Goal: Task Accomplishment & Management: Use online tool/utility

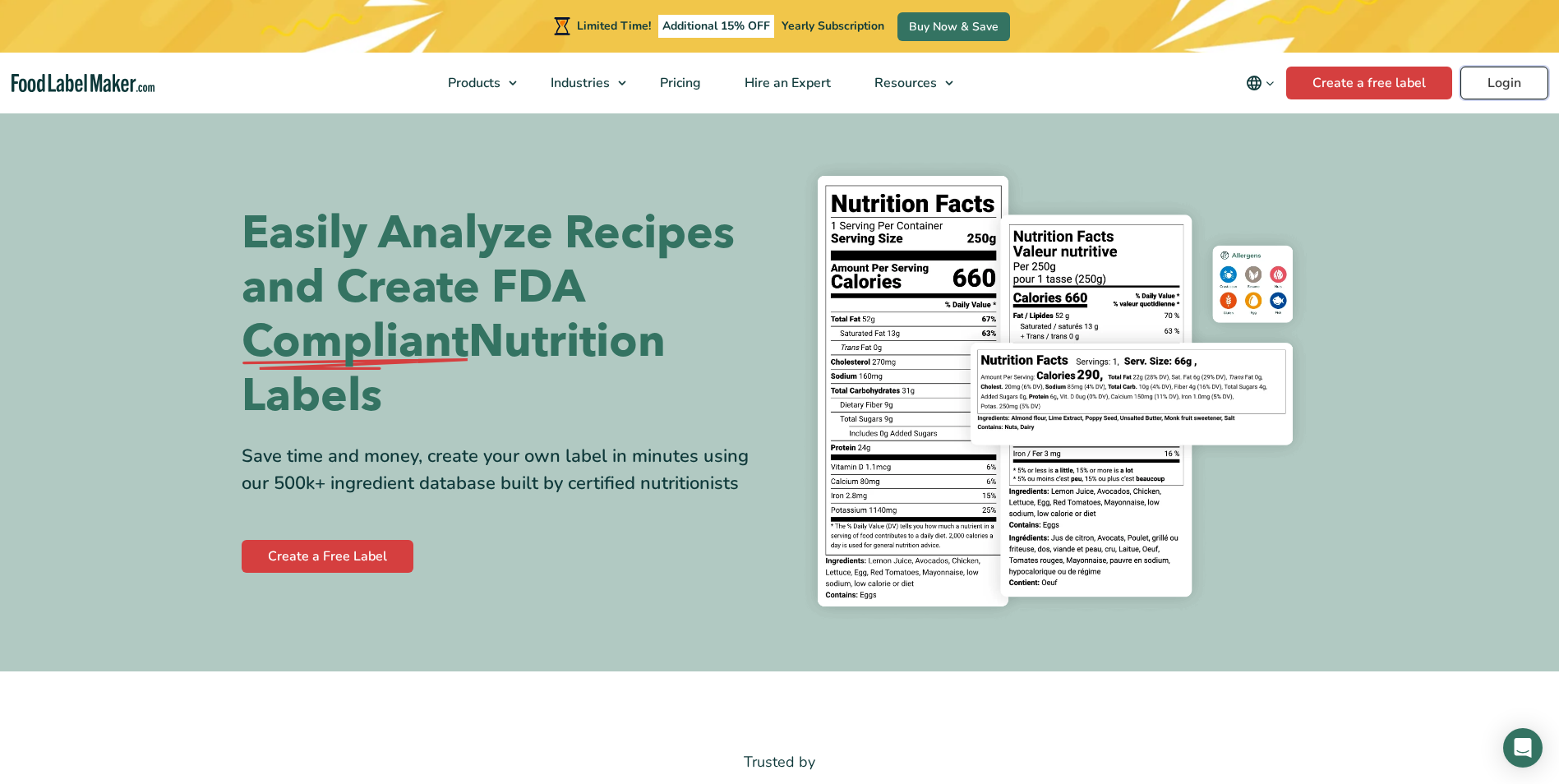
drag, startPoint x: 0, startPoint y: 0, endPoint x: 1497, endPoint y: 75, distance: 1498.9
click at [1497, 75] on link "Login" at bounding box center [1504, 83] width 88 height 33
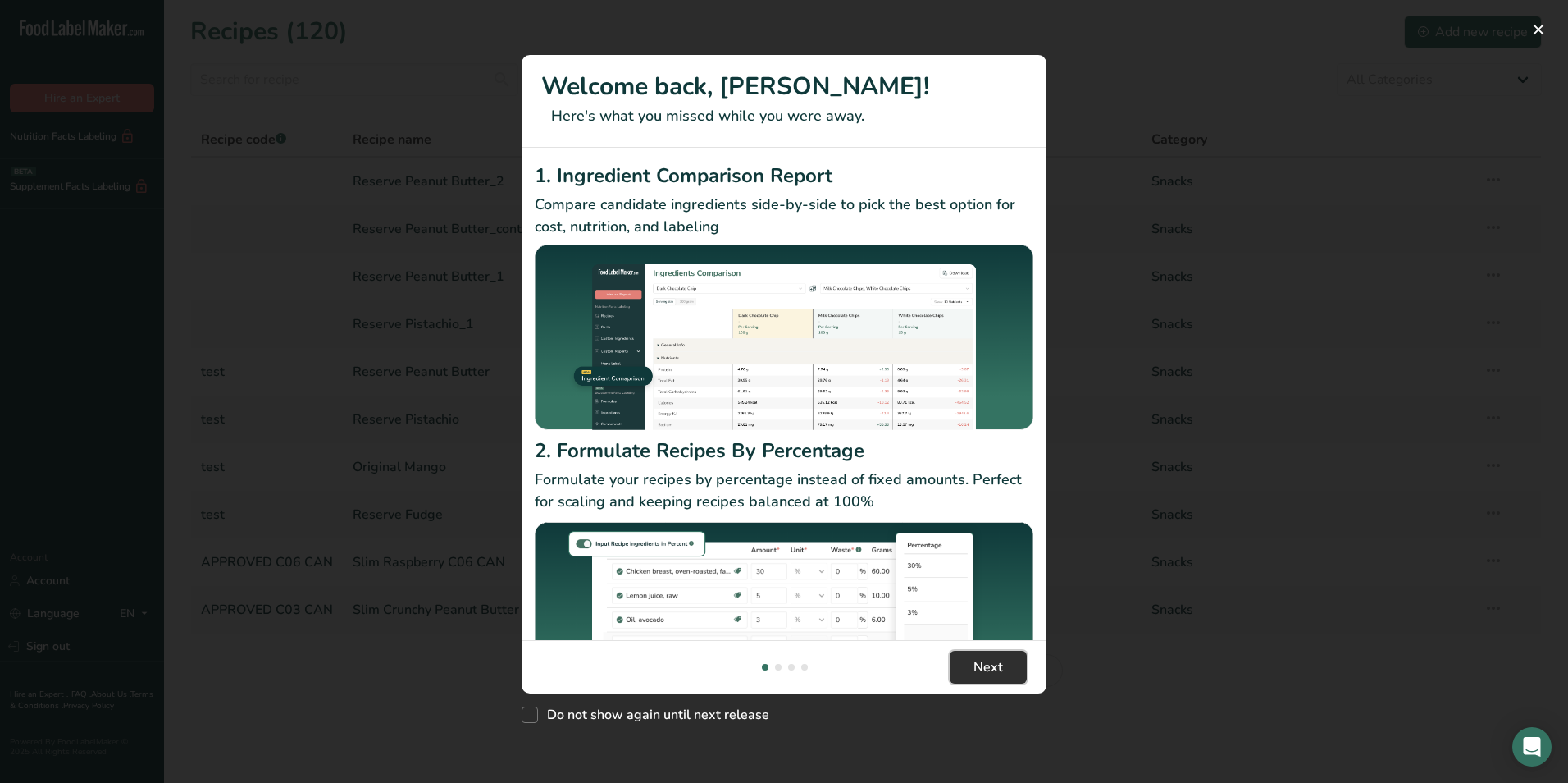
click at [982, 655] on button "Next" at bounding box center [988, 667] width 77 height 33
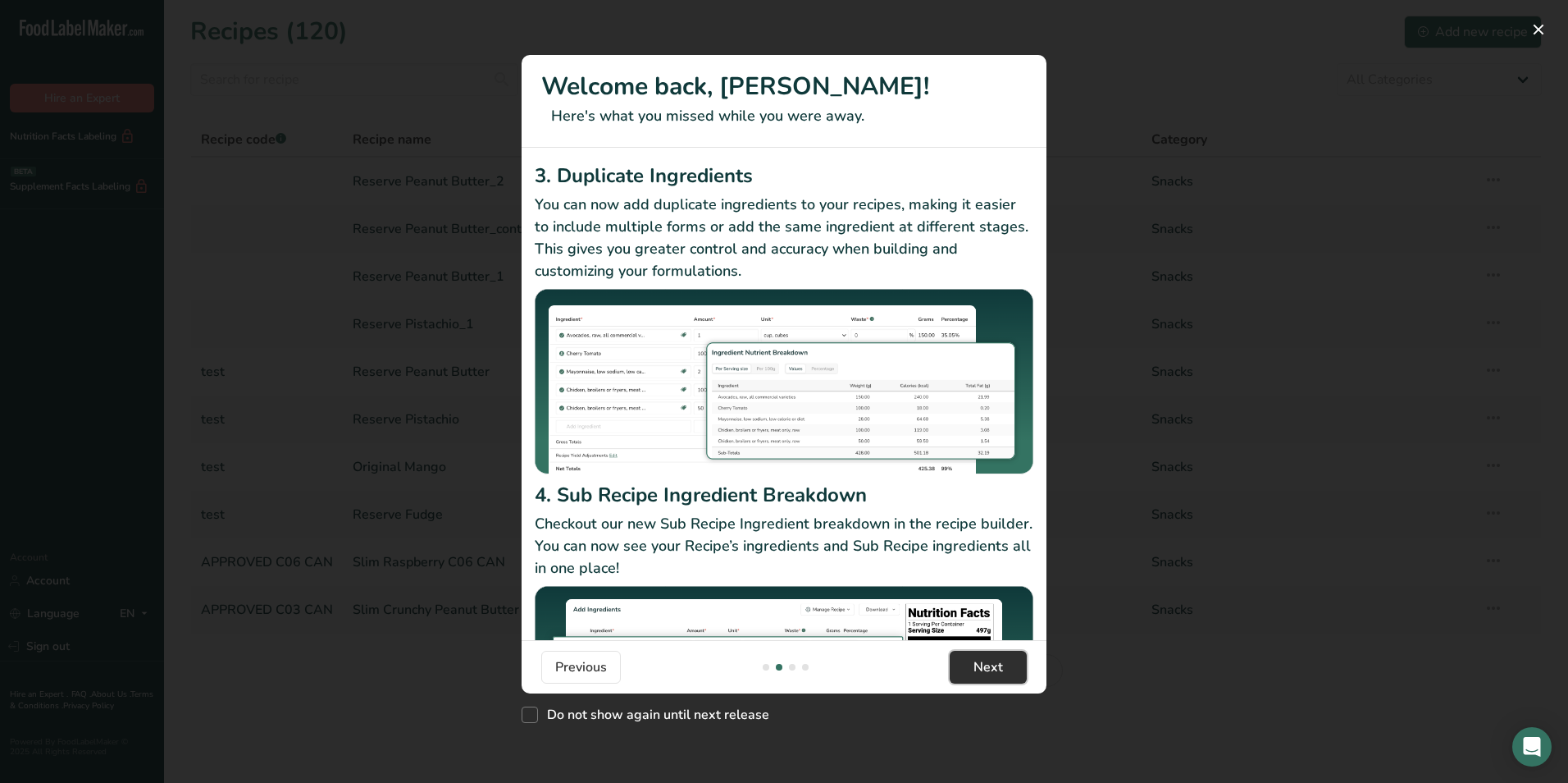
click at [982, 655] on button "Next" at bounding box center [988, 667] width 77 height 33
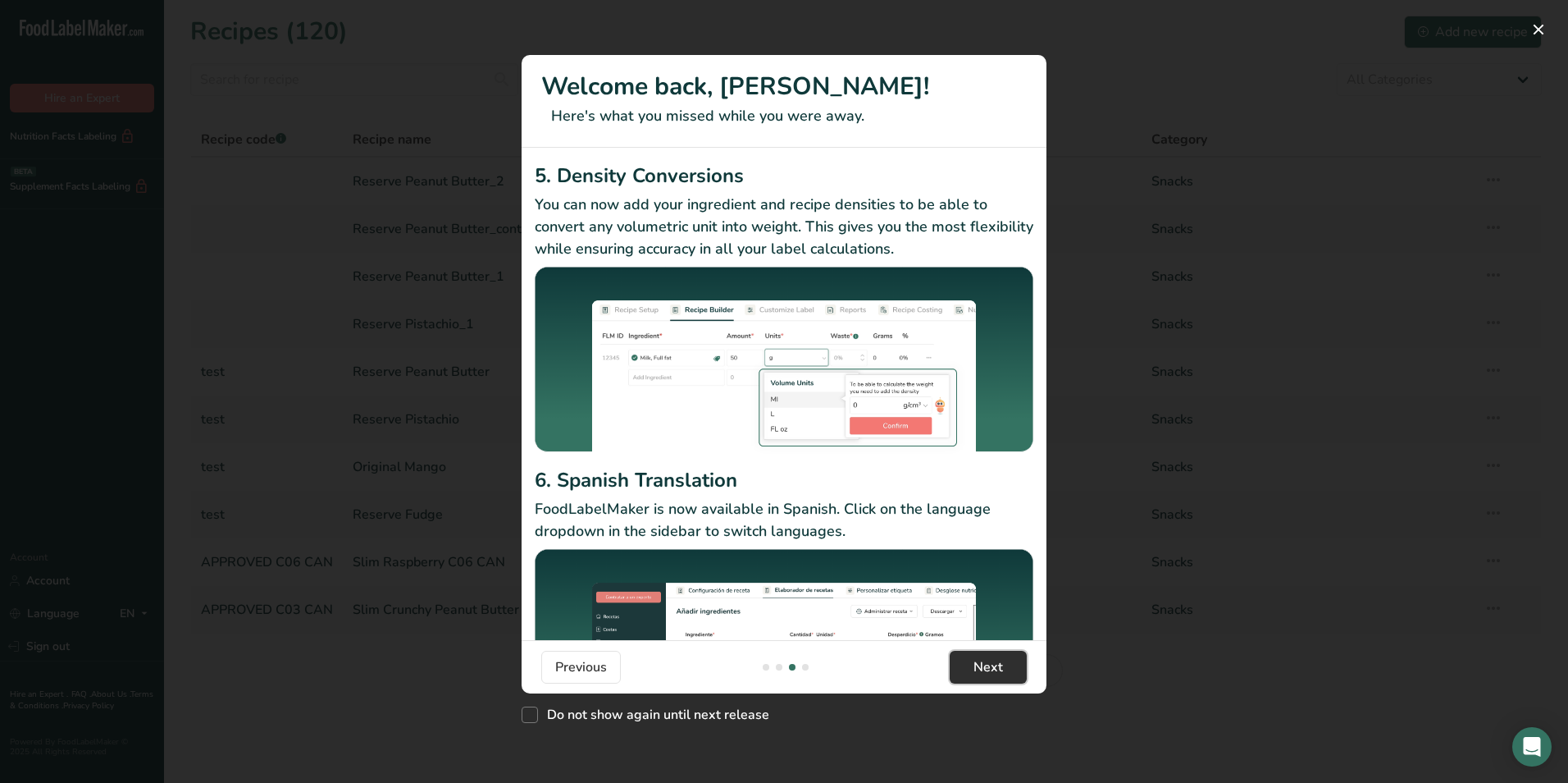
click at [982, 655] on button "Next" at bounding box center [988, 667] width 77 height 33
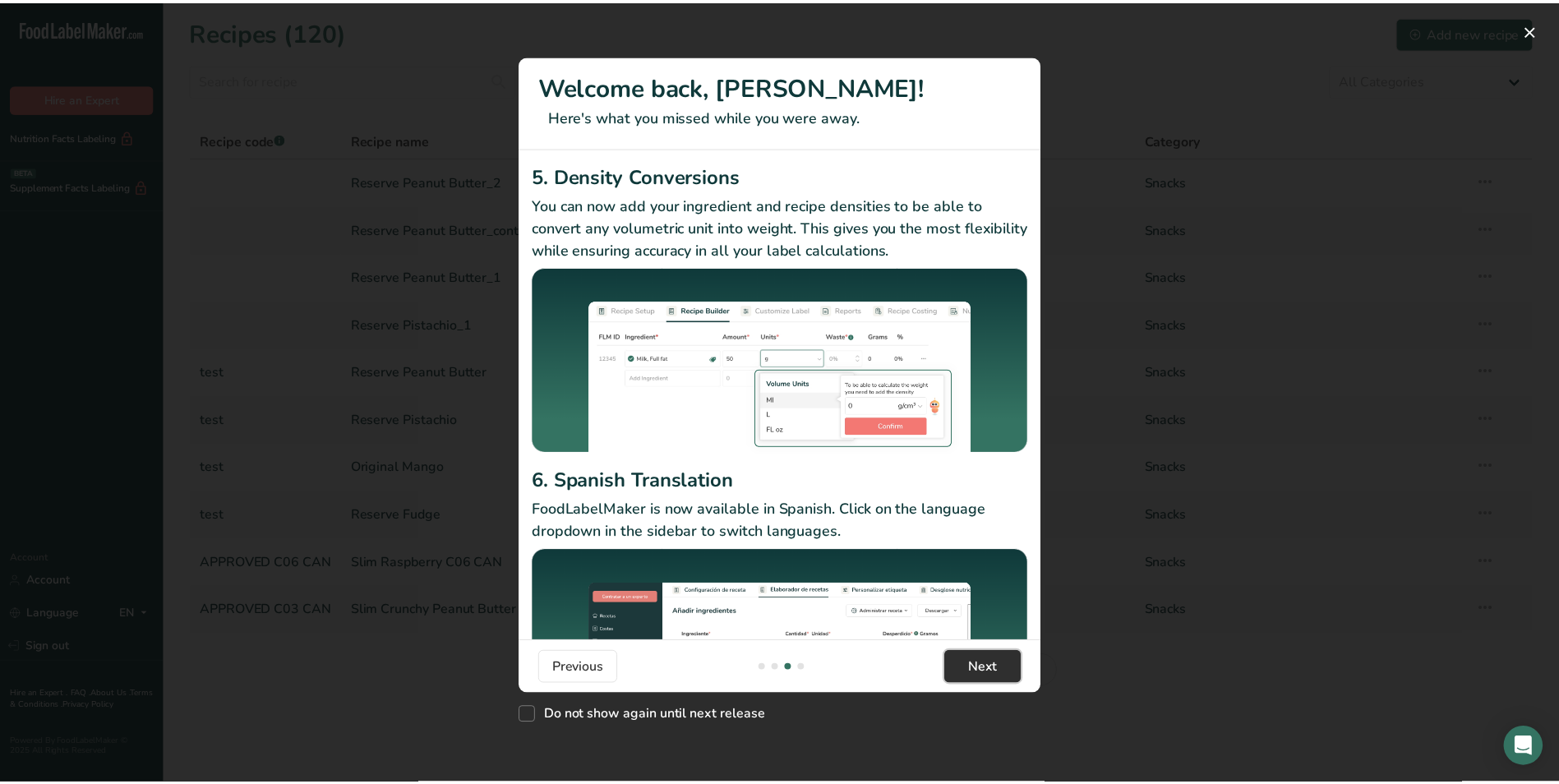
scroll to position [0, 1578]
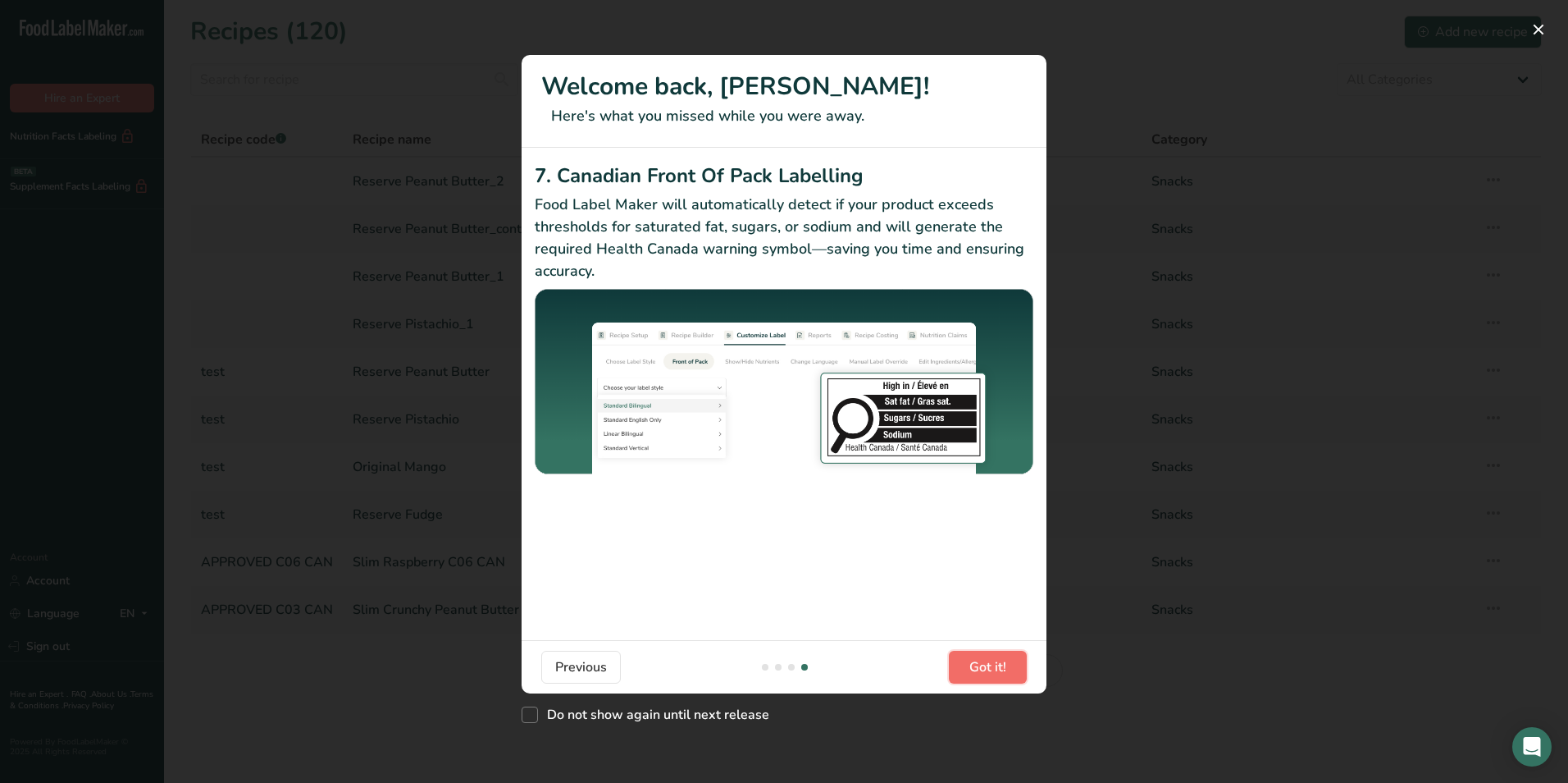
click at [982, 655] on button "Got it!" at bounding box center [988, 667] width 78 height 33
